Goal: Information Seeking & Learning: Learn about a topic

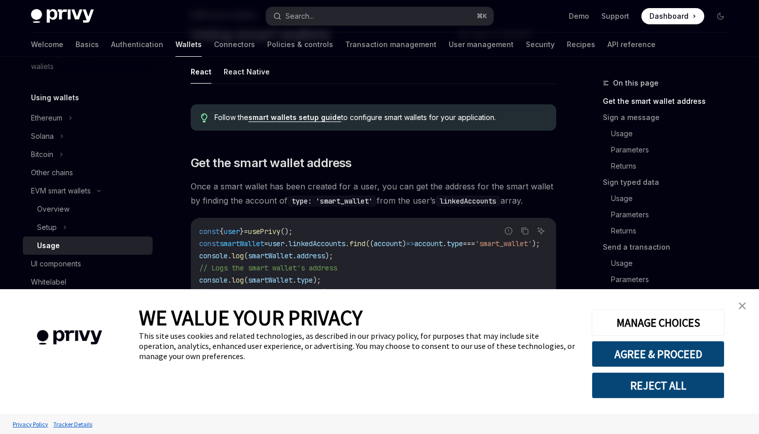
type textarea "*"
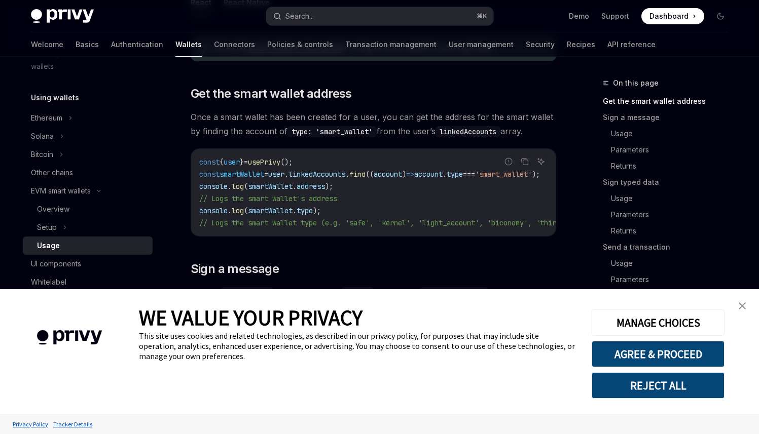
scroll to position [139, 0]
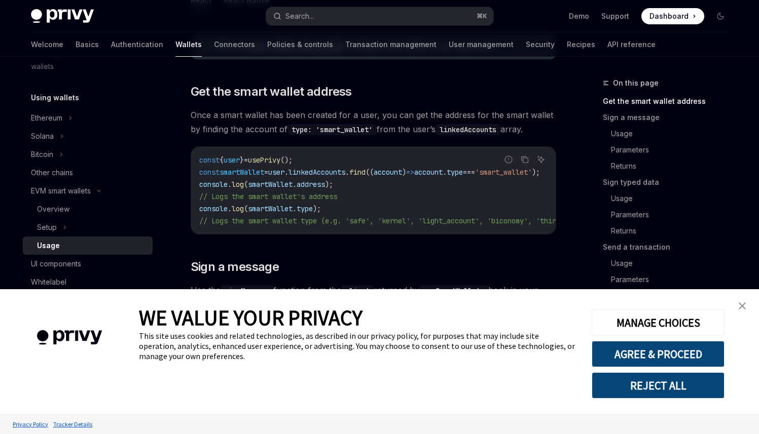
click at [743, 305] on img "close banner" at bounding box center [741, 306] width 7 height 7
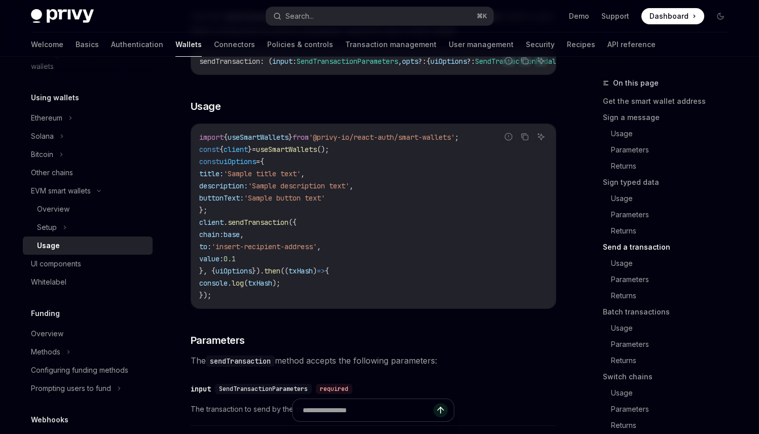
scroll to position [1538, 0]
click at [321, 14] on button "Search... ⌘ K" at bounding box center [379, 16] width 227 height 18
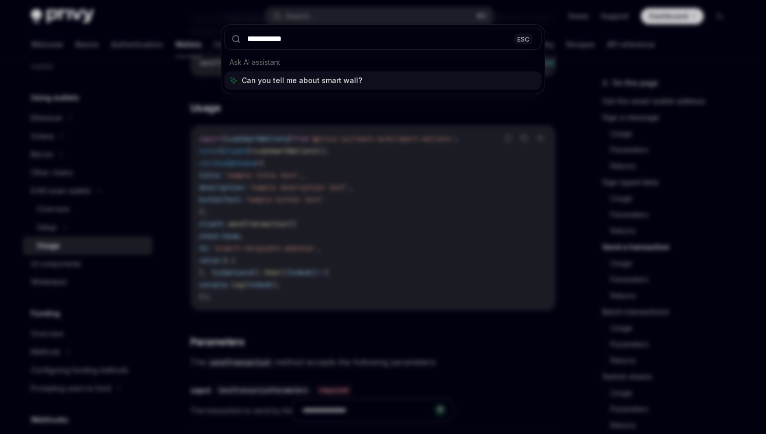
type input "**********"
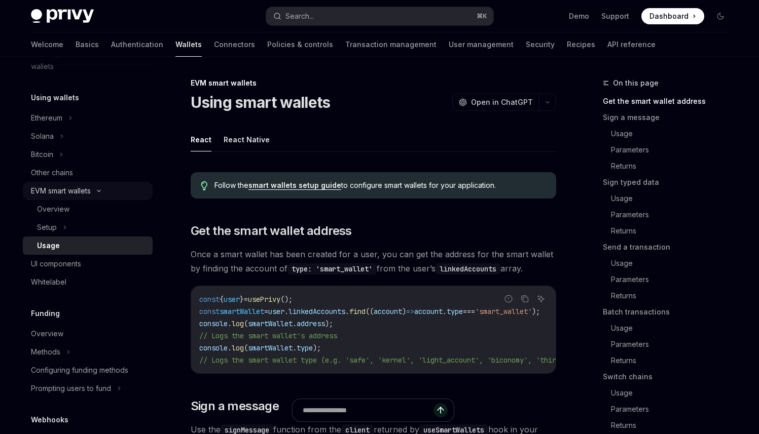
click at [56, 192] on div "EVM smart wallets" at bounding box center [61, 191] width 60 height 12
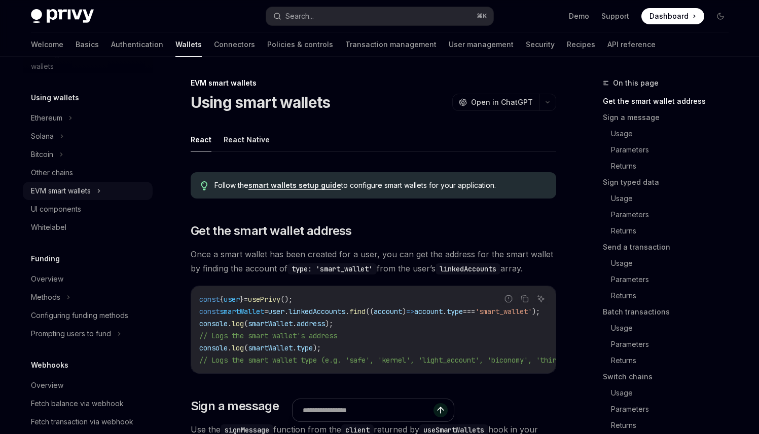
click at [57, 196] on div "EVM smart wallets" at bounding box center [61, 191] width 60 height 12
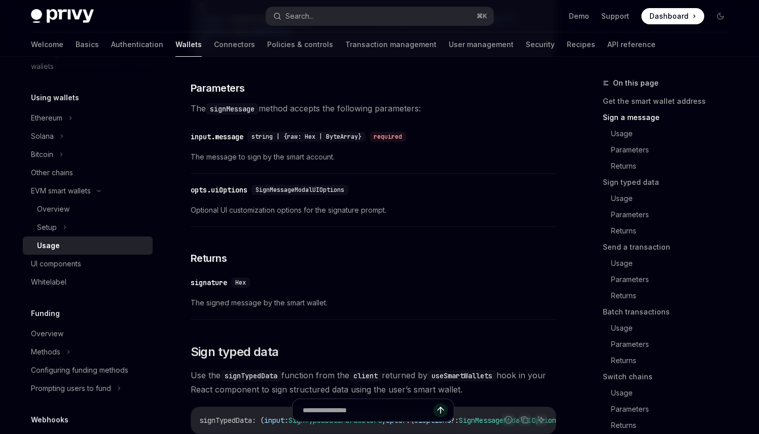
scroll to position [913, 0]
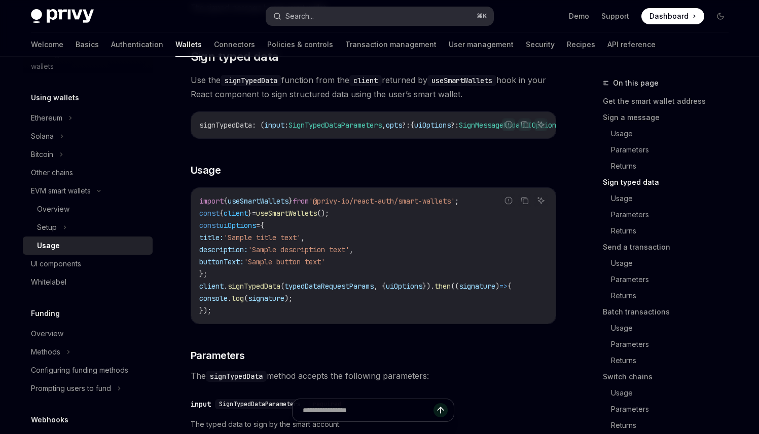
click at [332, 21] on button "Search... ⌘ K" at bounding box center [379, 16] width 227 height 18
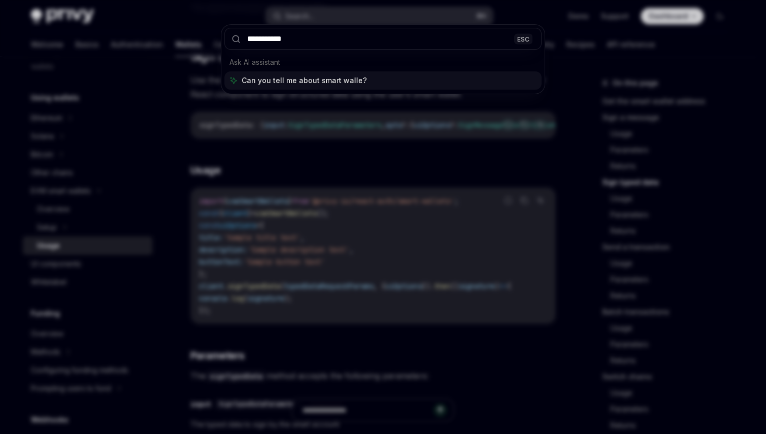
type input "**********"
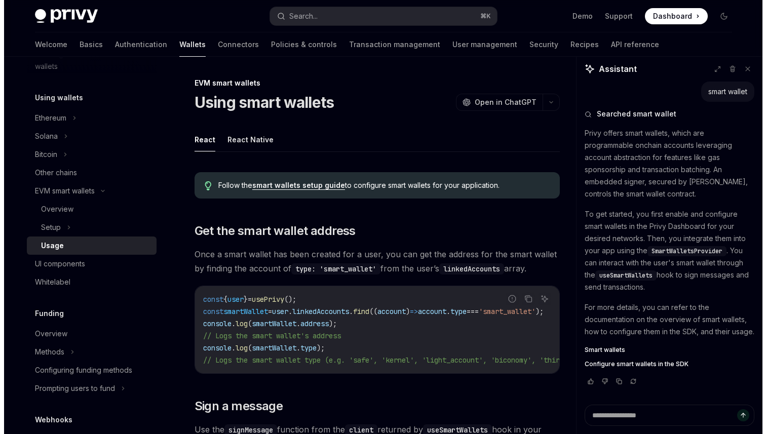
scroll to position [19, 0]
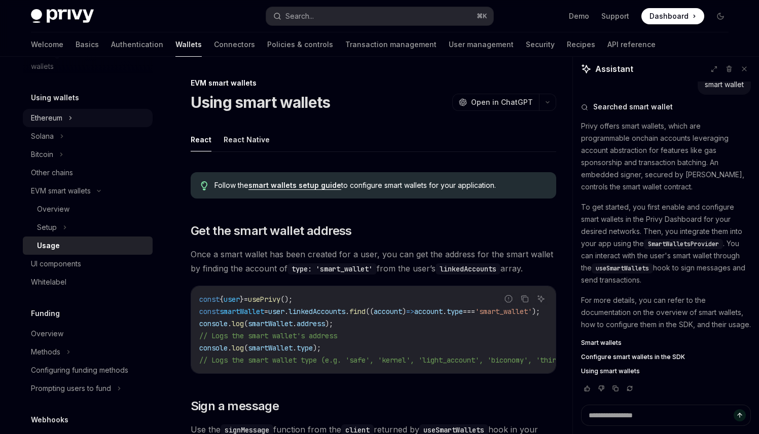
click at [53, 115] on div "Ethereum" at bounding box center [46, 118] width 31 height 12
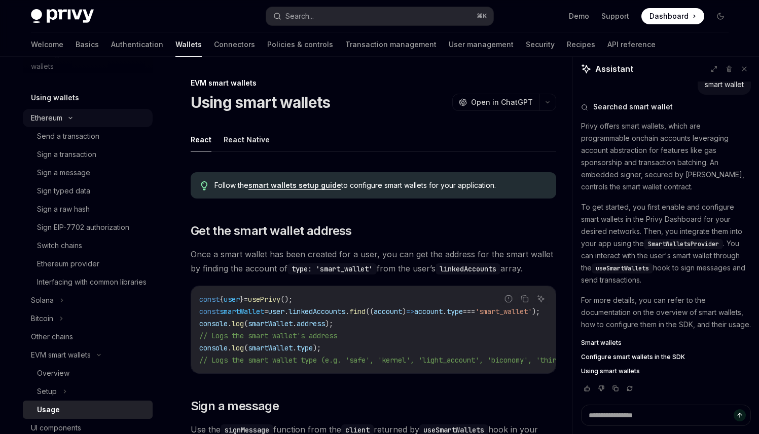
type textarea "*"
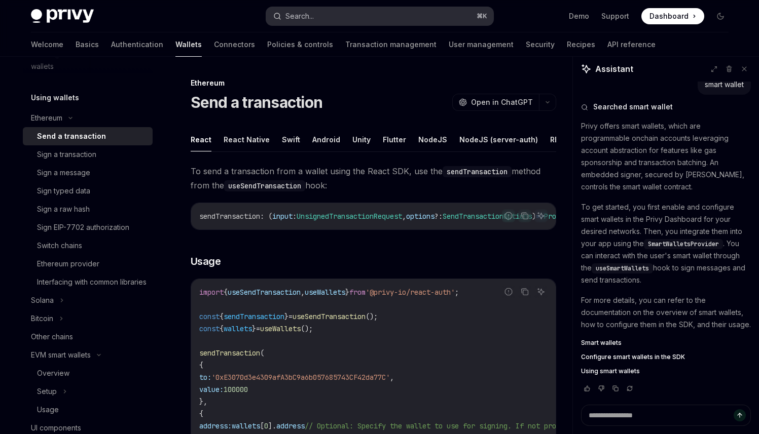
click at [324, 9] on button "Search... ⌘ K" at bounding box center [379, 16] width 227 height 18
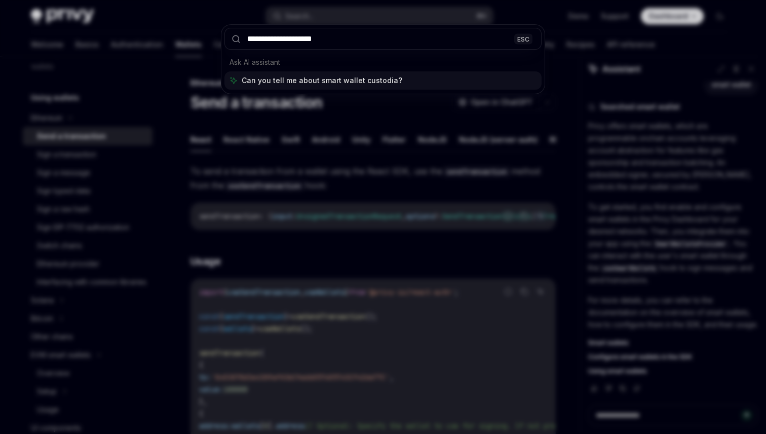
type input "**********"
type textarea "*"
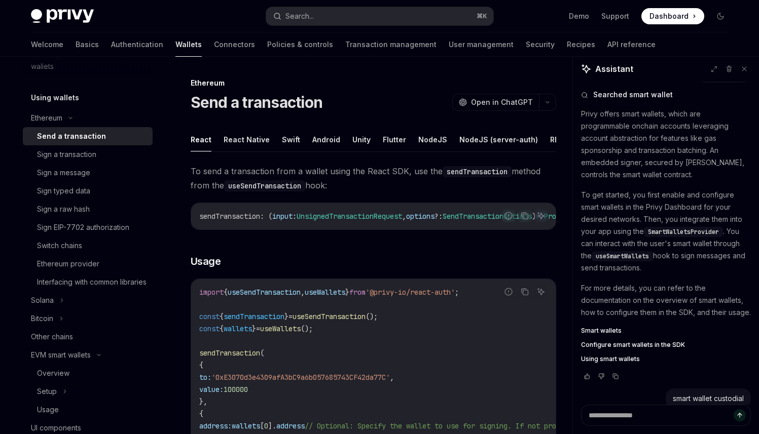
click at [339, 27] on div "Privy Docs home page Search... ⌘ K Demo Support Dashboard Dashboard Search..." at bounding box center [379, 16] width 697 height 32
click at [334, 19] on button "Search... ⌘ K" at bounding box center [379, 16] width 227 height 18
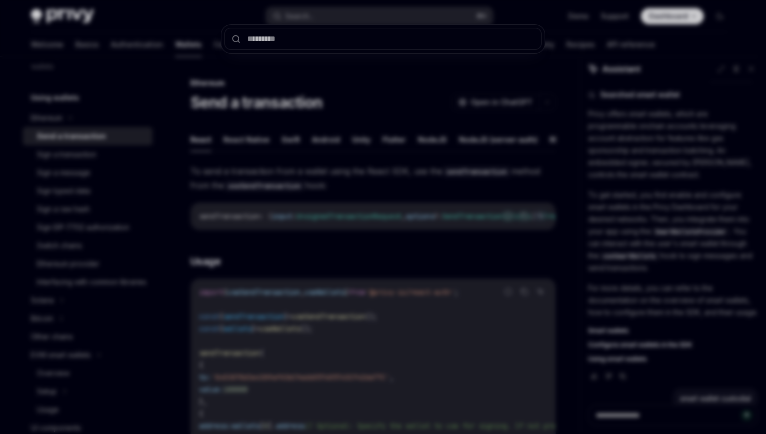
type input "*"
type textarea "*"
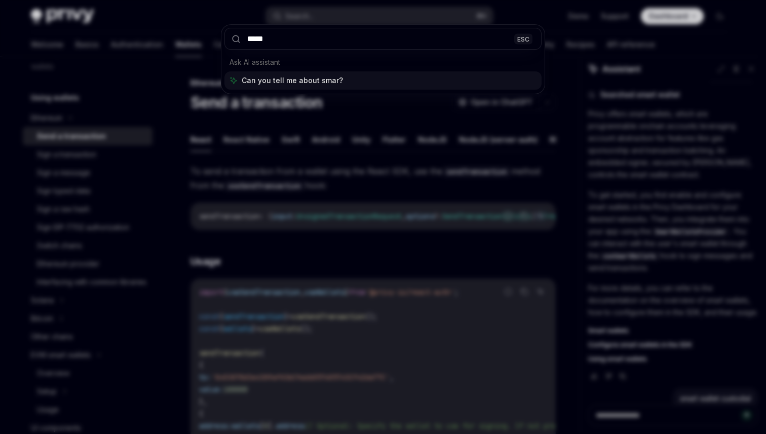
type input "*****"
type textarea "*"
type input "**********"
type textarea "*"
type input "**********"
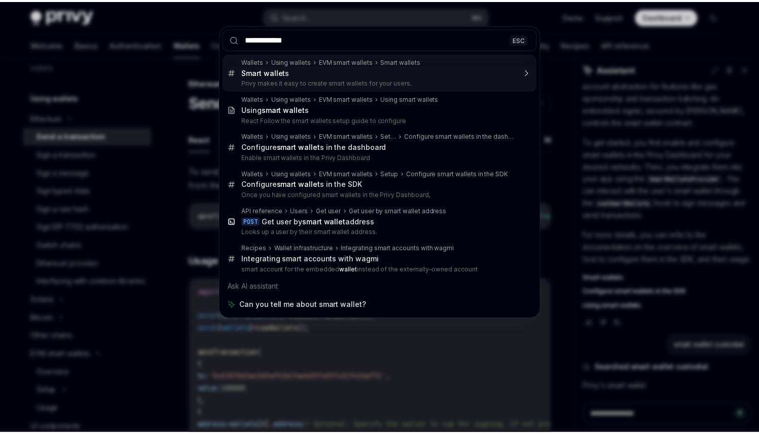
scroll to position [96, 0]
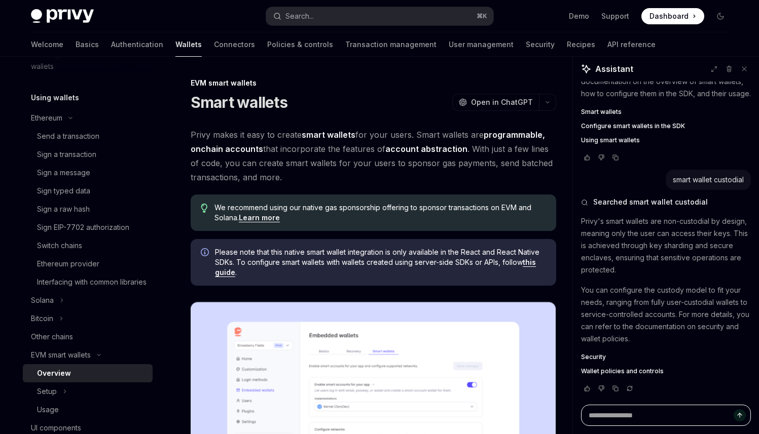
scroll to position [265, 0]
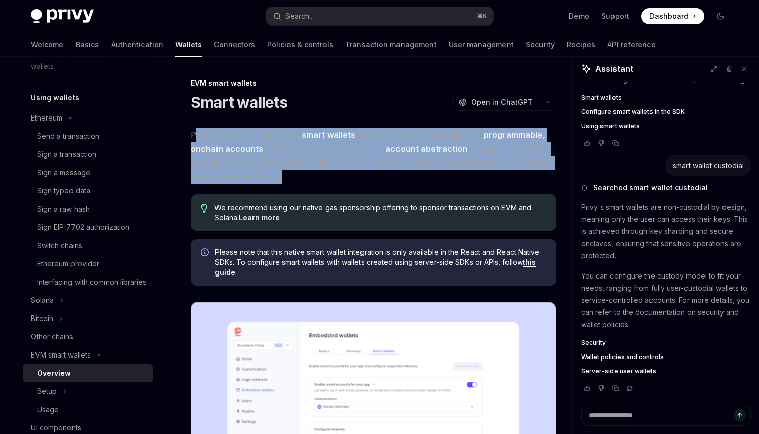
drag, startPoint x: 287, startPoint y: 168, endPoint x: 195, endPoint y: 133, distance: 98.5
click at [195, 133] on span "Privy makes it easy to create smart wallets for your users. Smart wallets are p…" at bounding box center [373, 156] width 365 height 57
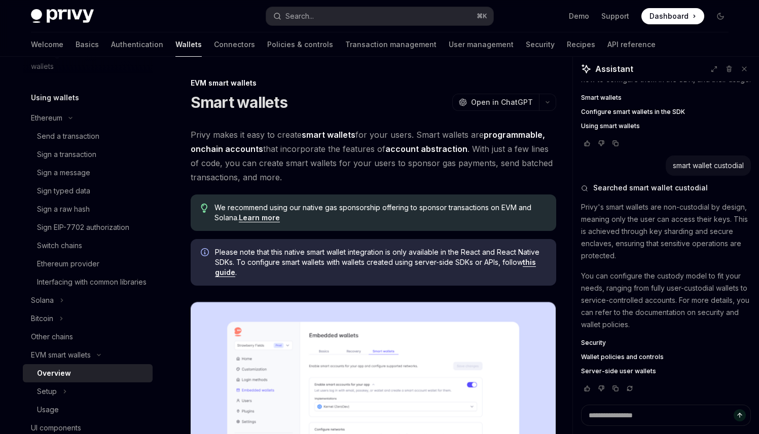
click at [298, 172] on span "Privy makes it easy to create smart wallets for your users. Smart wallets are p…" at bounding box center [373, 156] width 365 height 57
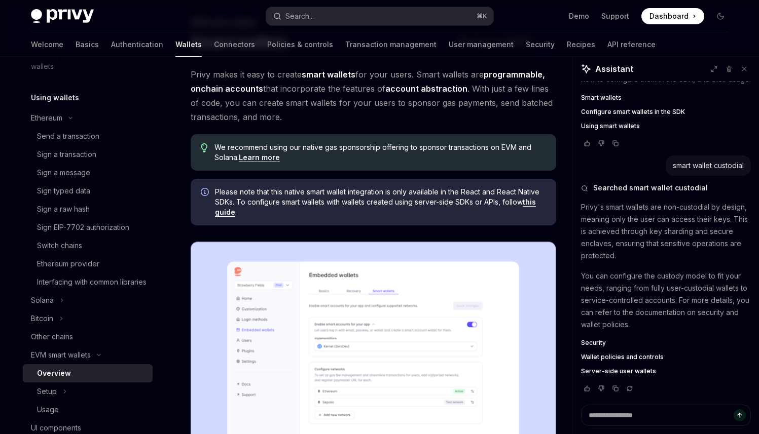
scroll to position [311, 0]
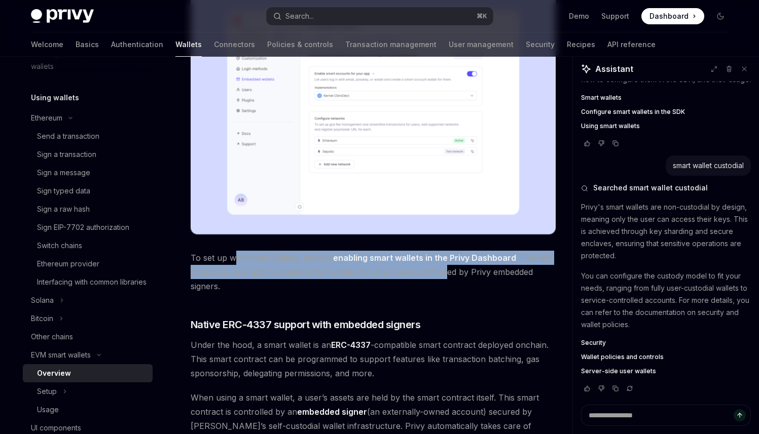
drag, startPoint x: 234, startPoint y: 256, endPoint x: 442, endPoint y: 273, distance: 209.4
click at [438, 268] on span "To set up with smart wallets, start by enabling smart wallets in the Privy Dash…" at bounding box center [373, 272] width 365 height 43
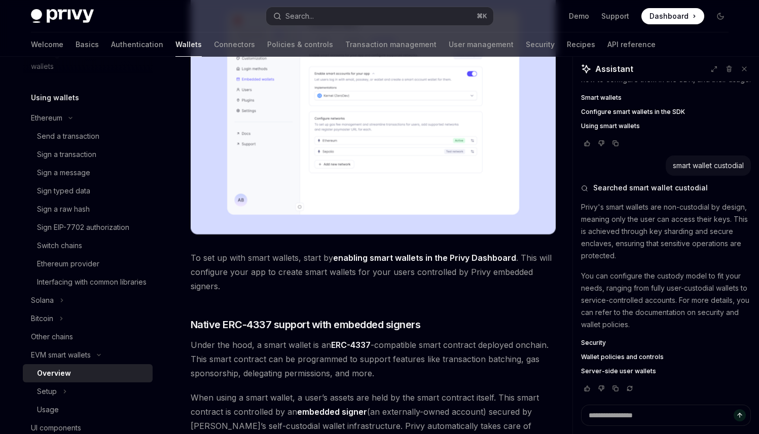
click at [445, 281] on span "To set up with smart wallets, start by enabling smart wallets in the Privy Dash…" at bounding box center [373, 272] width 365 height 43
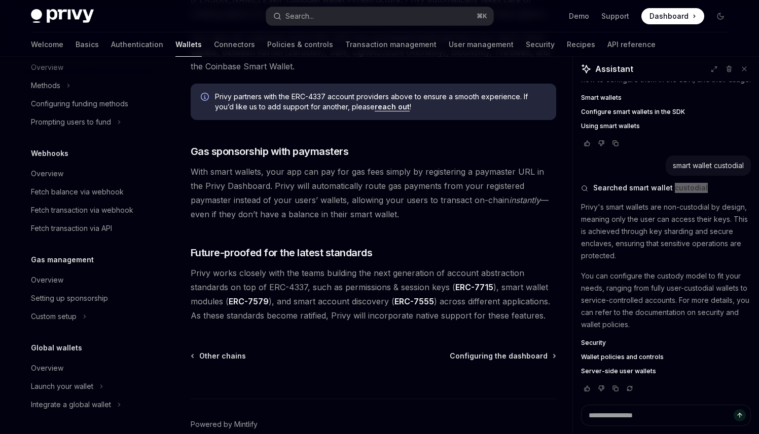
scroll to position [790, 0]
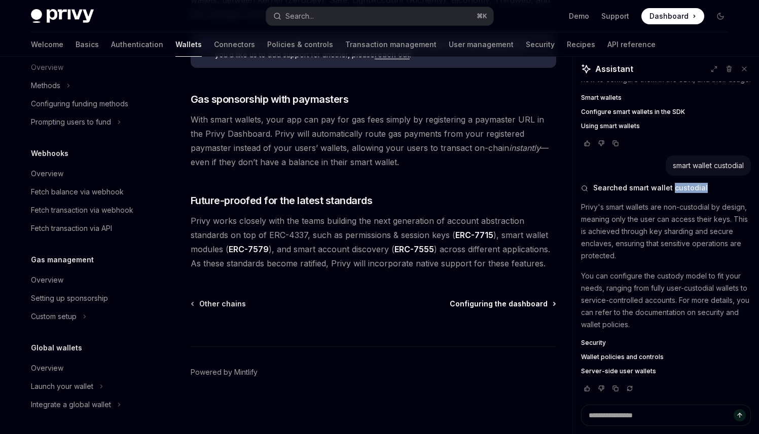
click at [490, 308] on span "Configuring the dashboard" at bounding box center [499, 304] width 98 height 10
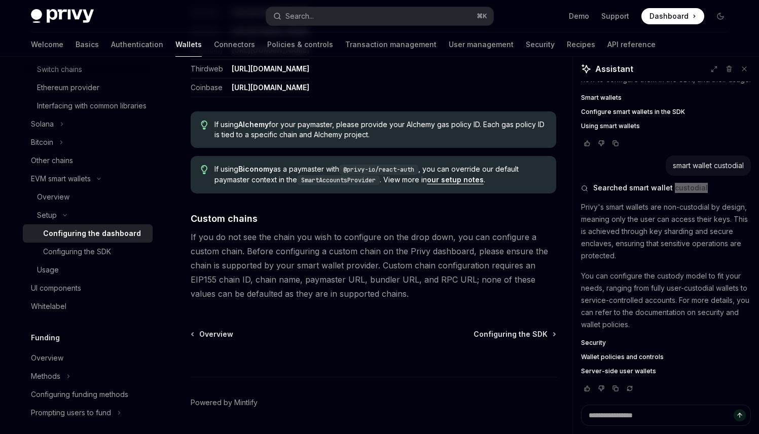
scroll to position [1353, 0]
click at [519, 330] on span "Configuring the SDK" at bounding box center [510, 334] width 74 height 10
type textarea "*"
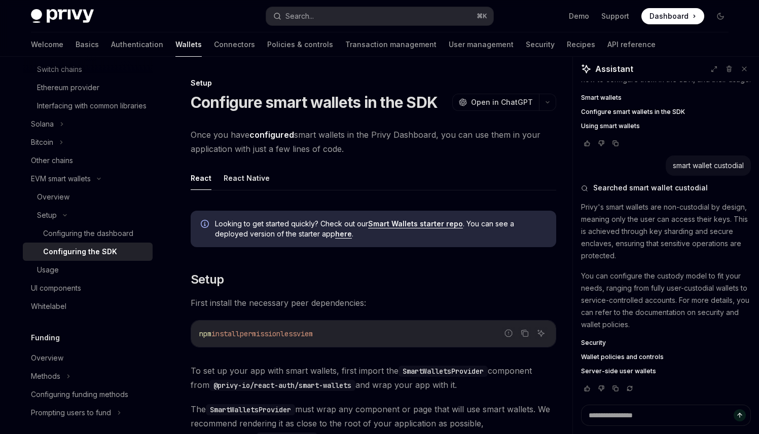
click at [350, 2] on div "Privy Docs home page Search... ⌘ K Demo Support Dashboard Dashboard Search..." at bounding box center [379, 16] width 697 height 32
click at [354, 10] on button "Search... ⌘ K" at bounding box center [379, 16] width 227 height 18
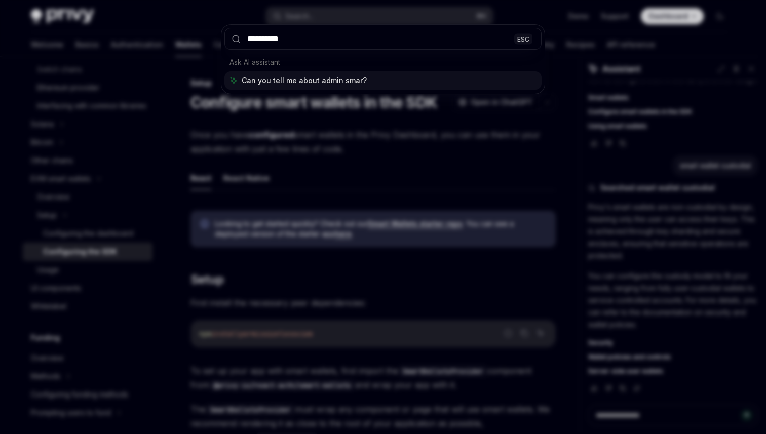
type input "**********"
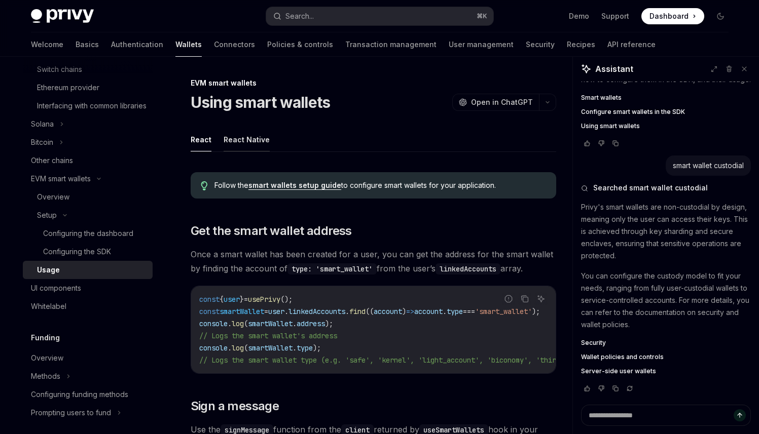
click at [247, 135] on button "React Native" at bounding box center [246, 140] width 46 height 24
click at [193, 142] on button "React" at bounding box center [201, 140] width 21 height 24
click at [313, 19] on div "Search..." at bounding box center [299, 16] width 28 height 12
type textarea "*"
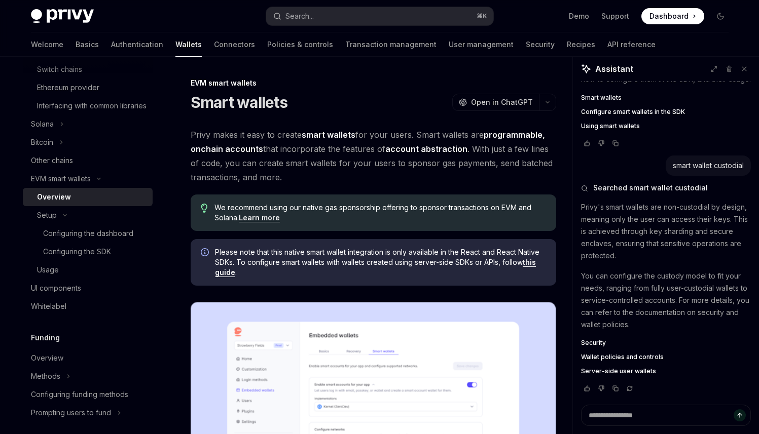
click at [457, 212] on span "We recommend using our native gas sponsorship offering to sponsor transactions …" at bounding box center [379, 213] width 331 height 20
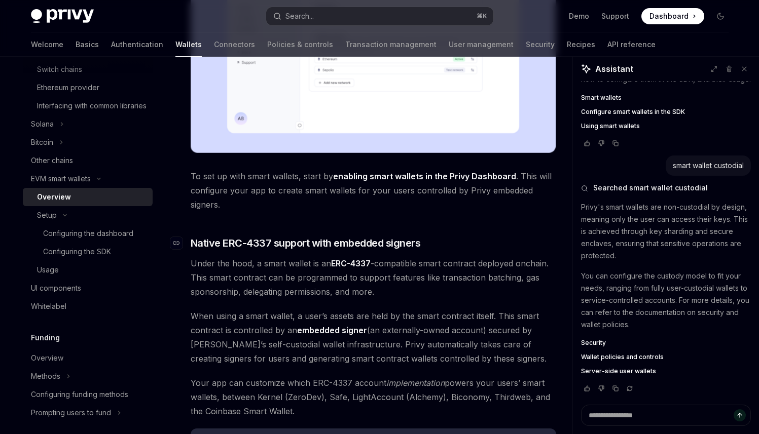
scroll to position [395, 0]
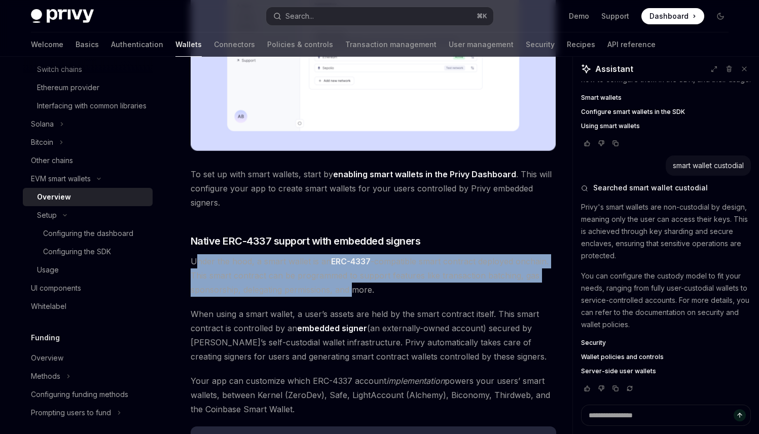
drag, startPoint x: 197, startPoint y: 263, endPoint x: 352, endPoint y: 285, distance: 156.1
click at [351, 284] on span "Under the hood, a smart wallet is an ERC-4337 -compatible smart contract deploy…" at bounding box center [373, 275] width 365 height 43
click at [351, 285] on span "Under the hood, a smart wallet is an ERC-4337 -compatible smart contract deploy…" at bounding box center [373, 275] width 365 height 43
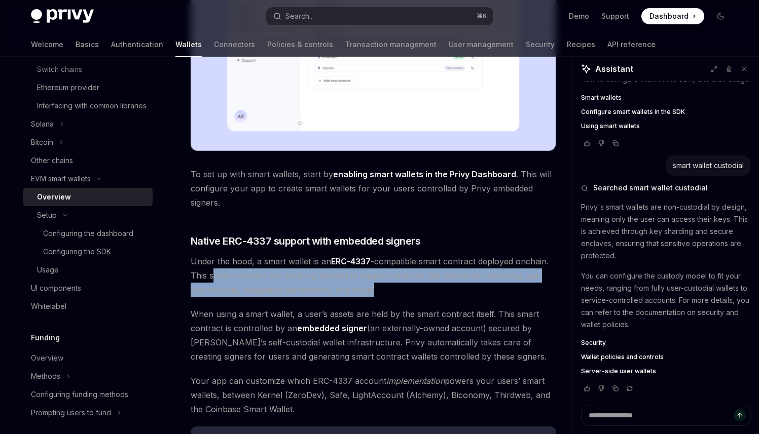
drag, startPoint x: 211, startPoint y: 273, endPoint x: 382, endPoint y: 289, distance: 171.1
click at [380, 289] on span "Under the hood, a smart wallet is an ERC-4337 -compatible smart contract deploy…" at bounding box center [373, 275] width 365 height 43
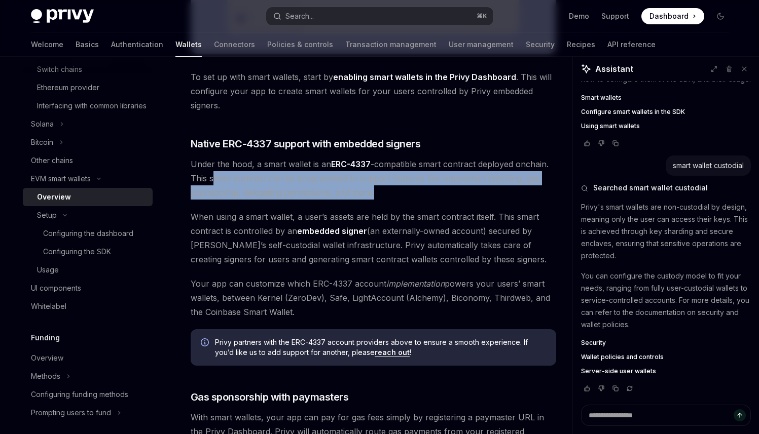
scroll to position [498, 0]
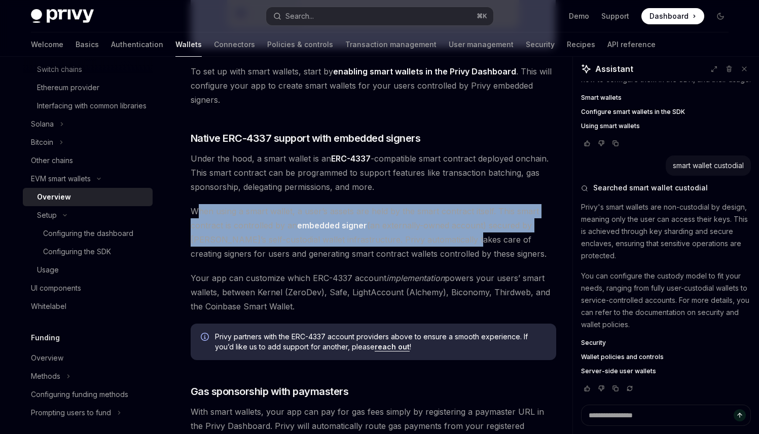
drag, startPoint x: 198, startPoint y: 211, endPoint x: 466, endPoint y: 244, distance: 270.1
click at [463, 242] on span "When using a smart wallet, a user’s assets are held by the smart contract itsel…" at bounding box center [373, 232] width 365 height 57
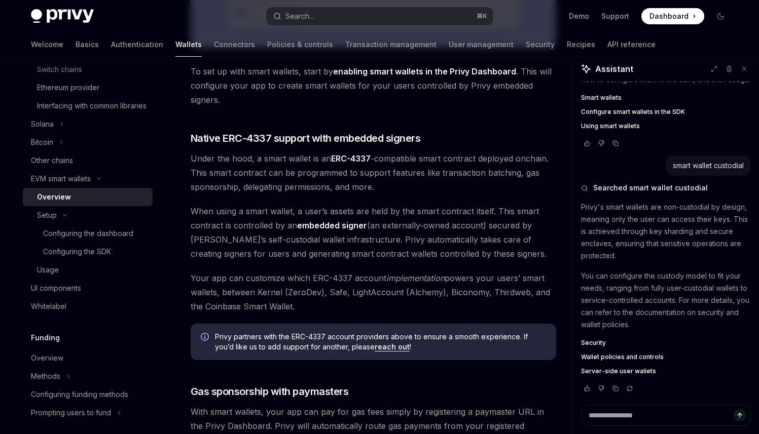
click at [463, 252] on span "When using a smart wallet, a user’s assets are held by the smart contract itsel…" at bounding box center [373, 232] width 365 height 57
drag, startPoint x: 371, startPoint y: 225, endPoint x: 364, endPoint y: 231, distance: 9.0
click at [370, 226] on span "When using a smart wallet, a user’s assets are held by the smart contract itsel…" at bounding box center [373, 232] width 365 height 57
click at [348, 232] on span "When using a smart wallet, a user’s assets are held by the smart contract itsel…" at bounding box center [373, 232] width 365 height 57
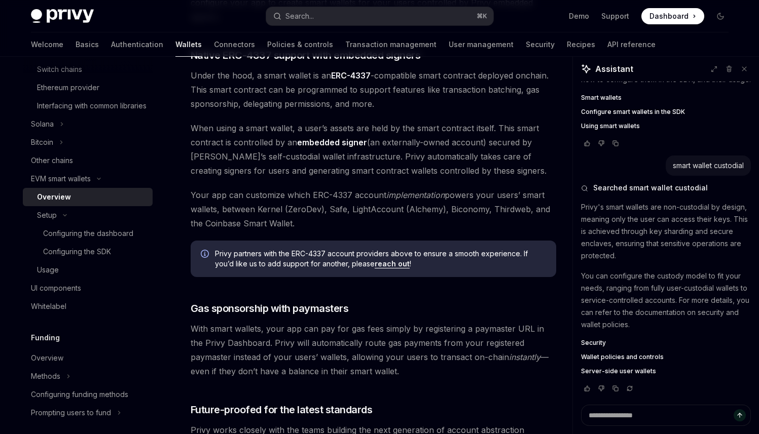
scroll to position [595, 0]
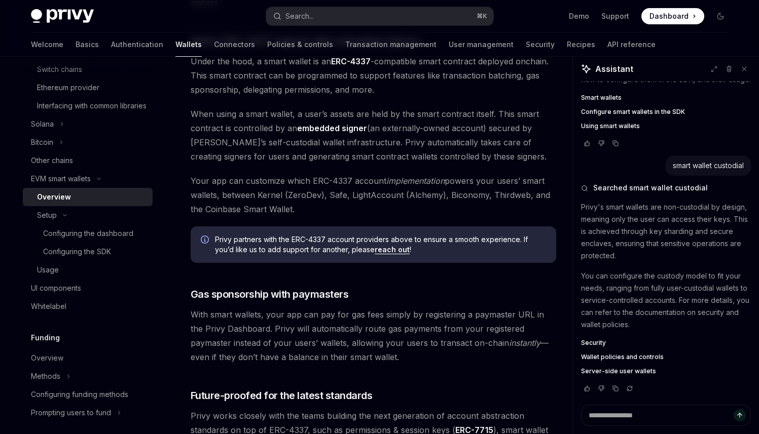
click at [223, 192] on span "Your app can customize which ERC-4337 account implementation powers your users’…" at bounding box center [373, 195] width 365 height 43
drag, startPoint x: 188, startPoint y: 180, endPoint x: 321, endPoint y: 216, distance: 137.9
click at [323, 215] on div "EVM smart wallets Smart wallets OpenAI Open in ChatGPT OpenAI Open in ChatGPT P…" at bounding box center [277, 55] width 559 height 1147
click at [323, 211] on span "Your app can customize which ERC-4337 account implementation powers your users’…" at bounding box center [373, 195] width 365 height 43
drag, startPoint x: 321, startPoint y: 211, endPoint x: 195, endPoint y: 181, distance: 129.7
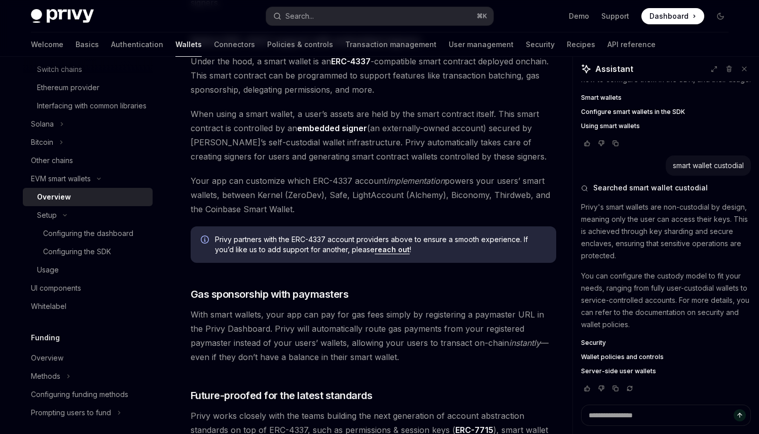
click at [195, 181] on span "Your app can customize which ERC-4337 account implementation powers your users’…" at bounding box center [373, 195] width 365 height 43
click at [244, 178] on span "Your app can customize which ERC-4337 account implementation powers your users’…" at bounding box center [373, 195] width 365 height 43
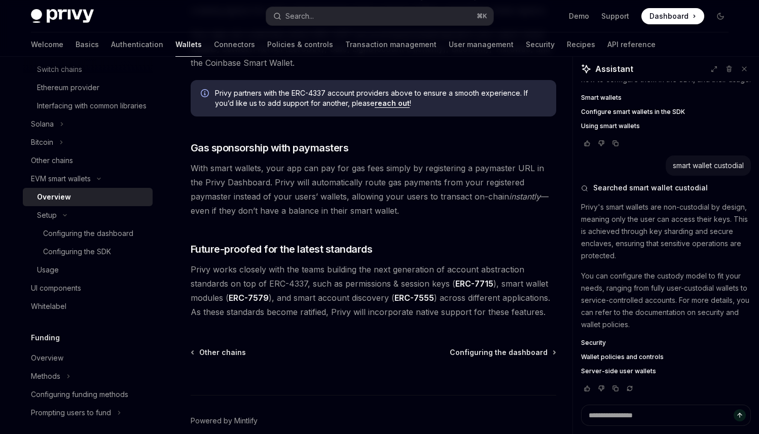
scroll to position [748, 0]
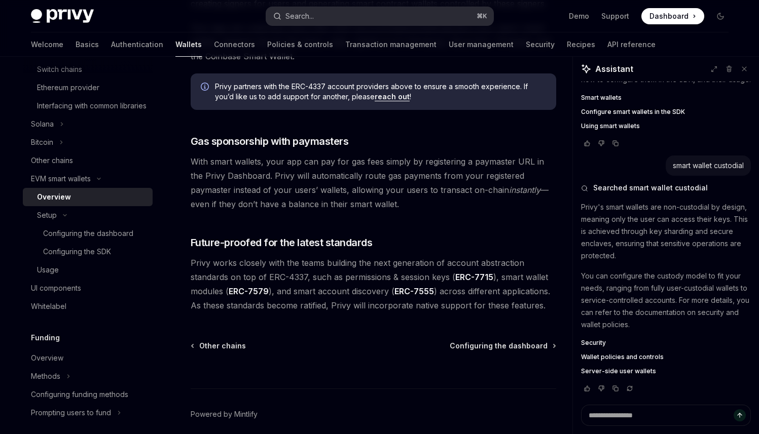
click at [335, 13] on button "Search... ⌘ K" at bounding box center [379, 16] width 227 height 18
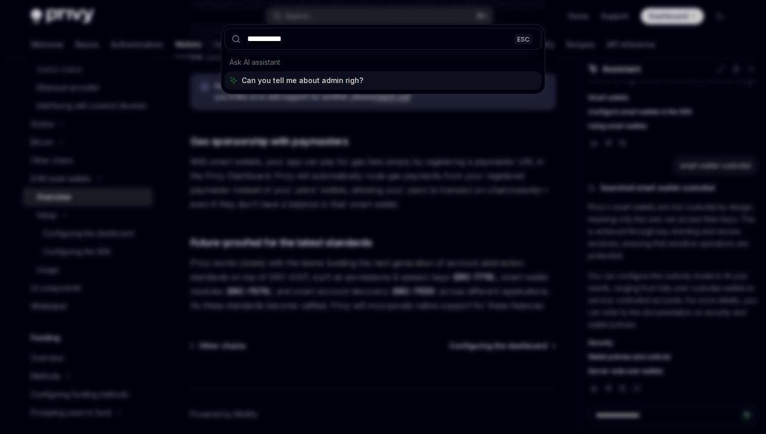
type input "**********"
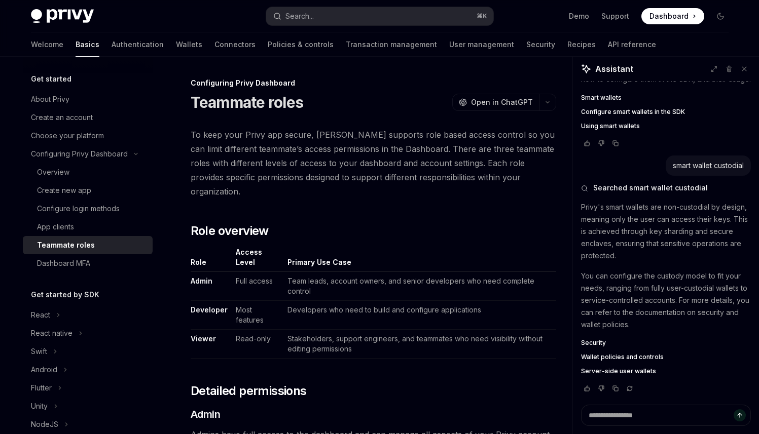
type textarea "*"
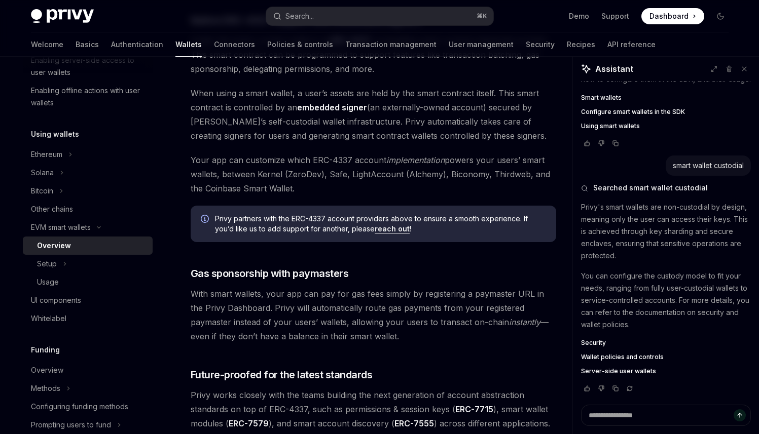
scroll to position [527, 0]
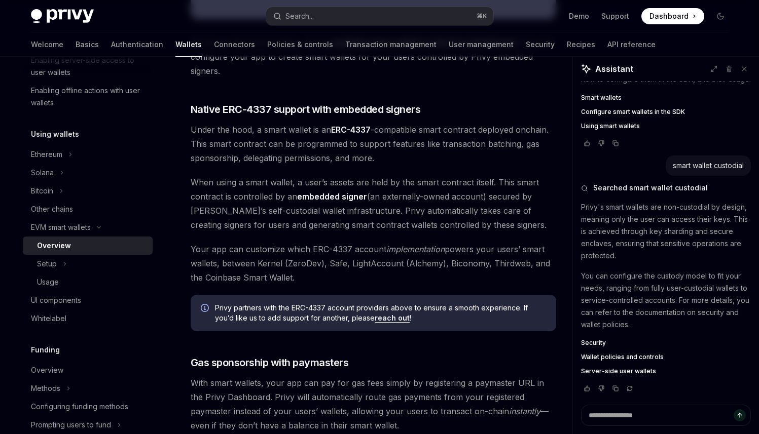
click at [408, 133] on span "Under the hood, a smart wallet is an ERC-4337 -compatible smart contract deploy…" at bounding box center [373, 144] width 365 height 43
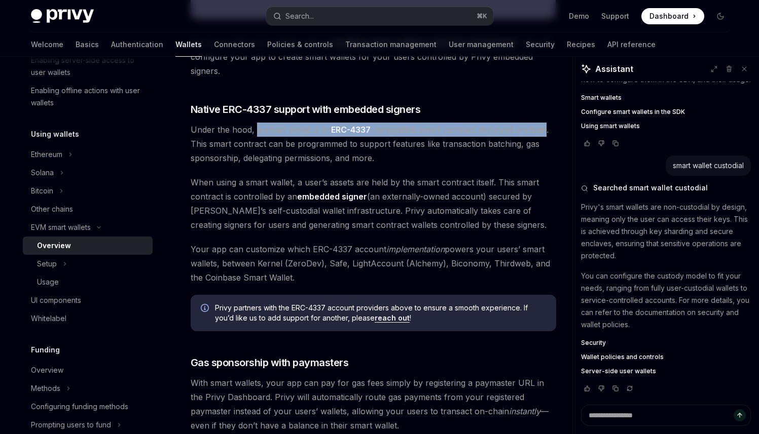
drag, startPoint x: 543, startPoint y: 128, endPoint x: 256, endPoint y: 132, distance: 286.4
click at [256, 132] on span "Under the hood, a smart wallet is an ERC-4337 -compatible smart contract deploy…" at bounding box center [373, 144] width 365 height 43
copy span "a smart wallet is an ERC-4337 -compatible smart contract deployed onchain"
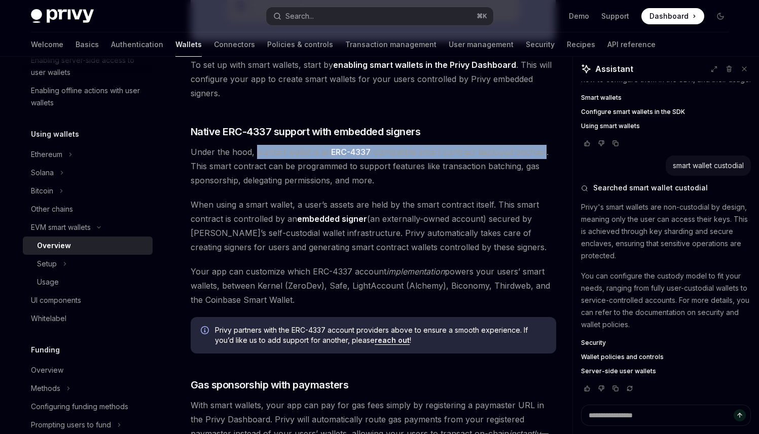
scroll to position [437, 0]
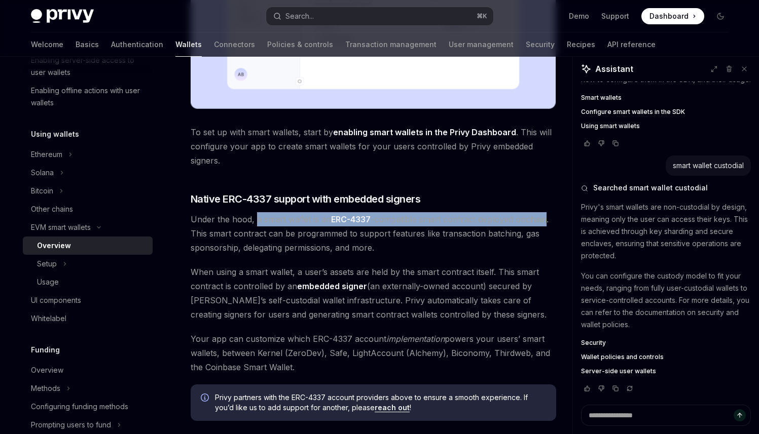
copy span "a smart wallet is an ERC-4337 -compatible smart contract deployed onchain"
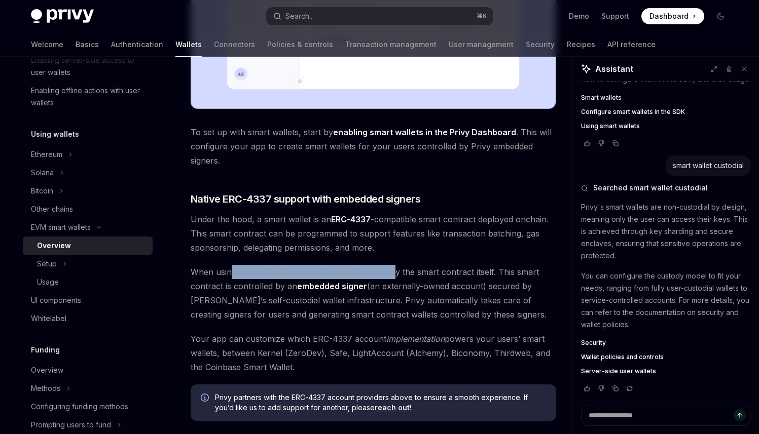
drag, startPoint x: 233, startPoint y: 275, endPoint x: 392, endPoint y: 275, distance: 159.1
click at [391, 275] on span "When using a smart wallet, a user’s assets are held by the smart contract itsel…" at bounding box center [373, 293] width 365 height 57
click at [393, 275] on span "When using a smart wallet, a user’s assets are held by the smart contract itsel…" at bounding box center [373, 293] width 365 height 57
